Goal: Task Accomplishment & Management: Use online tool/utility

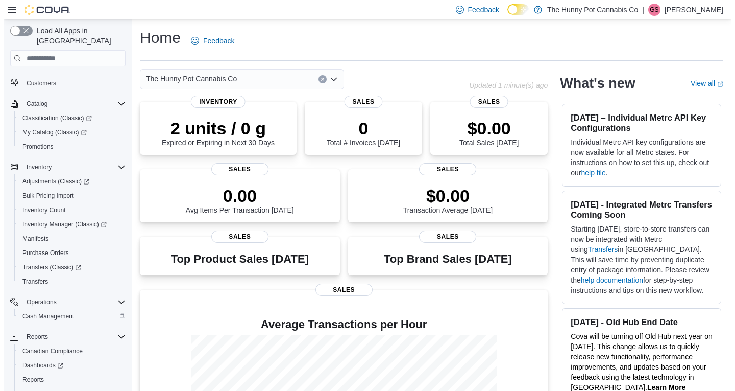
scroll to position [51, 0]
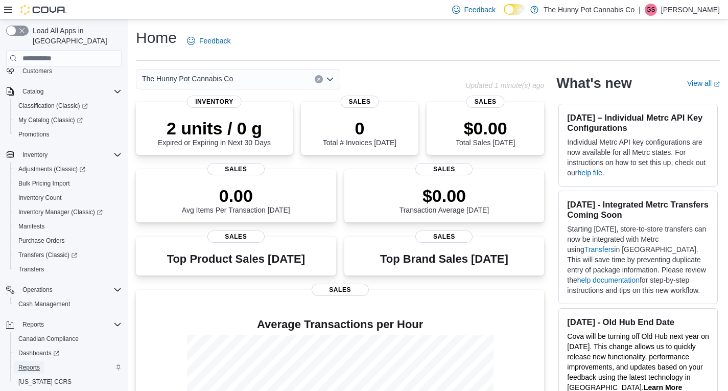
click at [27, 363] on span "Reports" at bounding box center [28, 367] width 21 height 8
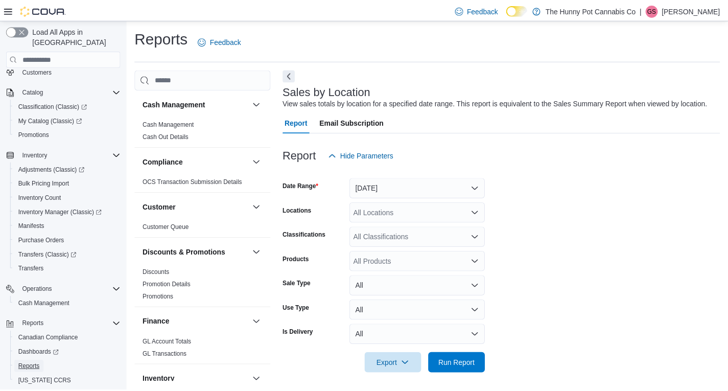
scroll to position [4, 0]
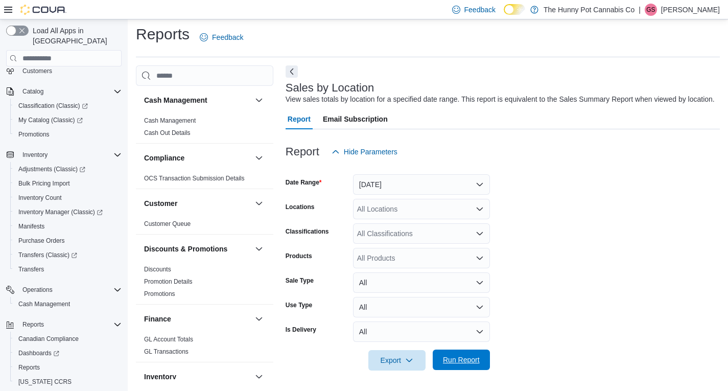
click at [452, 367] on span "Run Report" at bounding box center [461, 359] width 45 height 20
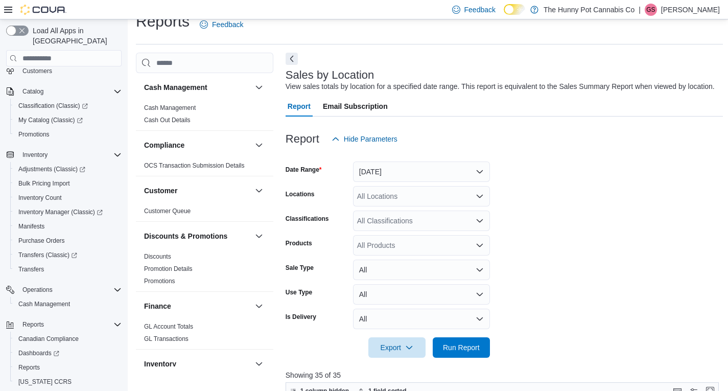
scroll to position [157, 0]
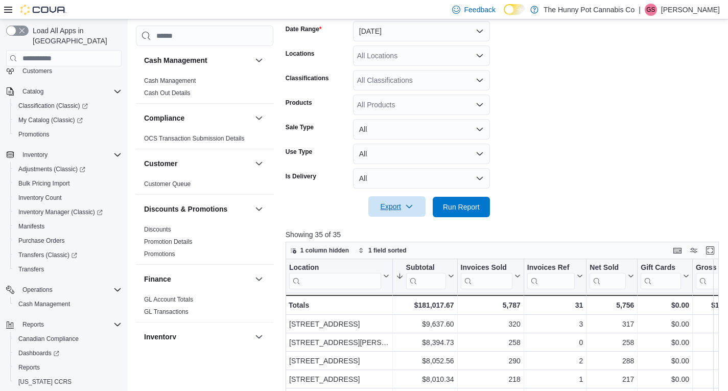
click at [418, 207] on span "Export" at bounding box center [396, 206] width 45 height 20
click at [417, 227] on span "Export to Excel" at bounding box center [398, 227] width 46 height 8
